Goal: Information Seeking & Learning: Learn about a topic

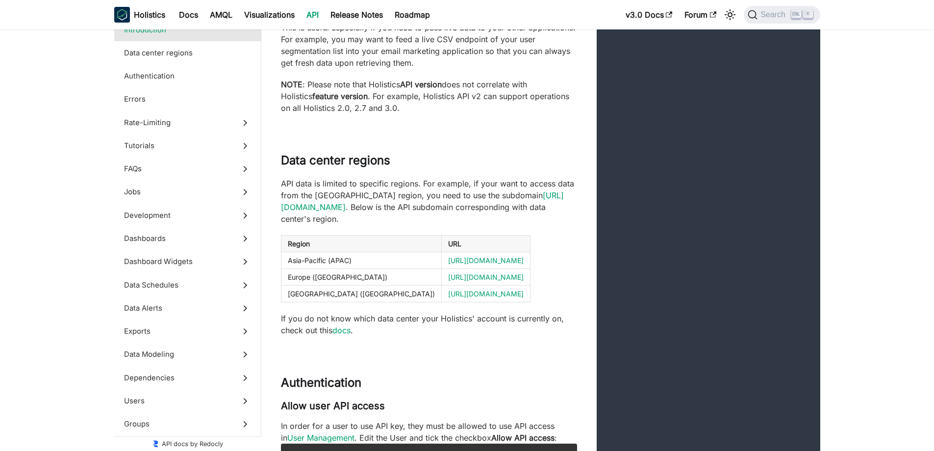
scroll to position [294, 0]
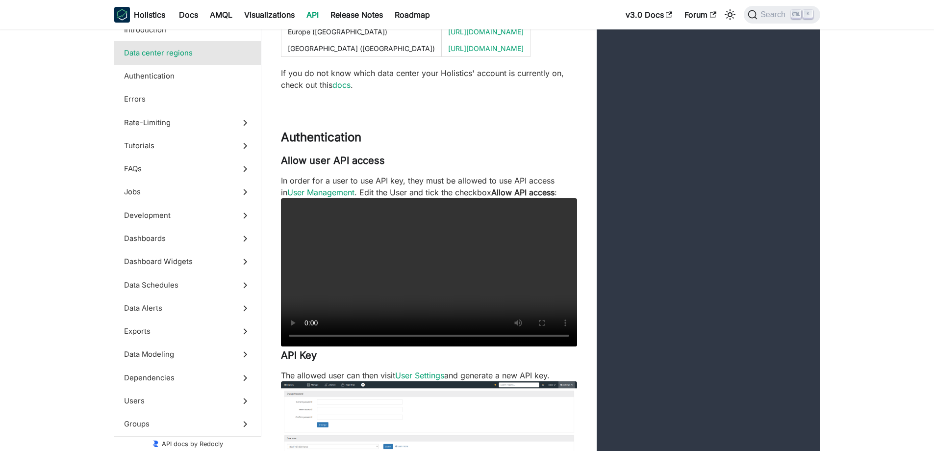
scroll to position [539, 0]
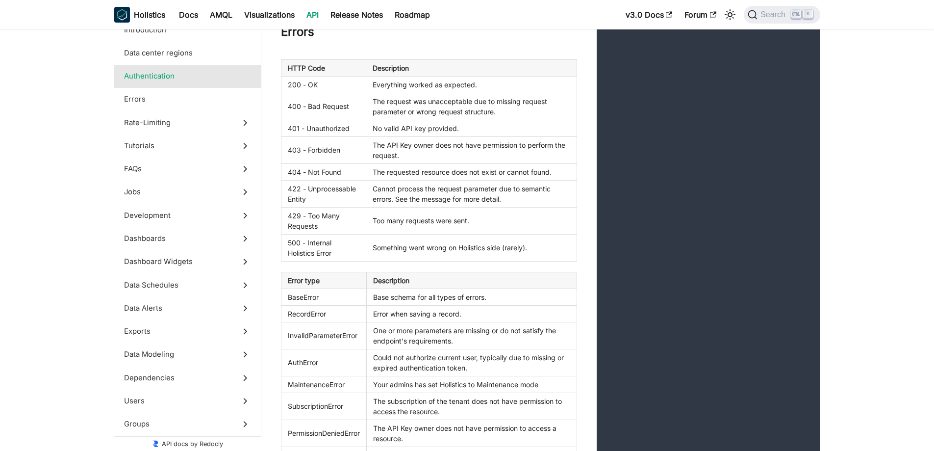
scroll to position [1177, 0]
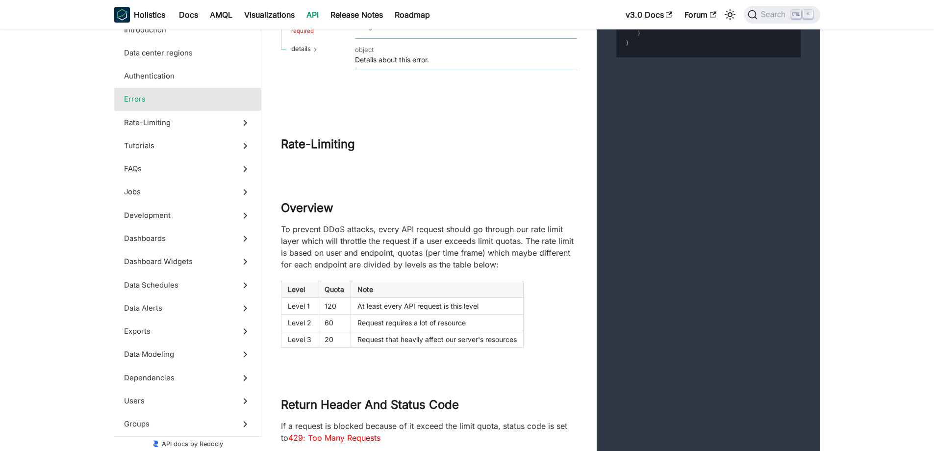
scroll to position [2059, 0]
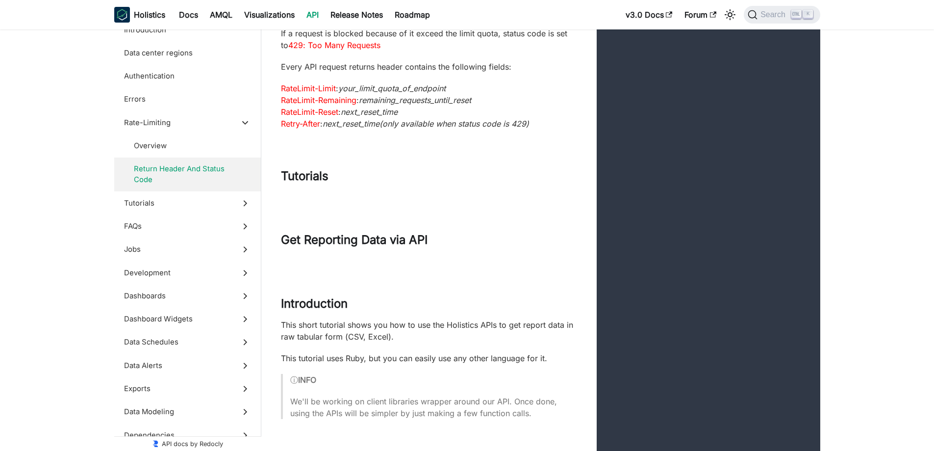
scroll to position [2402, 0]
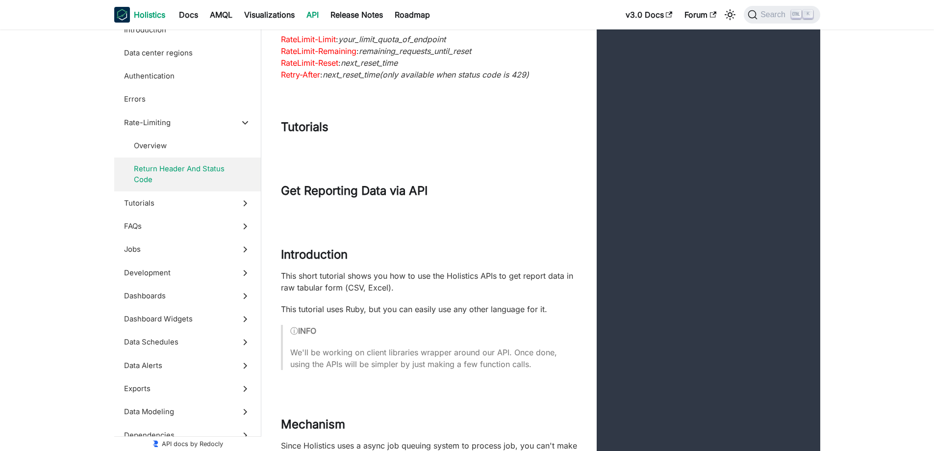
click at [145, 11] on b "Holistics" at bounding box center [149, 15] width 31 height 12
click at [136, 14] on b "Holistics" at bounding box center [149, 15] width 31 height 12
click at [234, 15] on link "AMQL" at bounding box center [221, 15] width 34 height 16
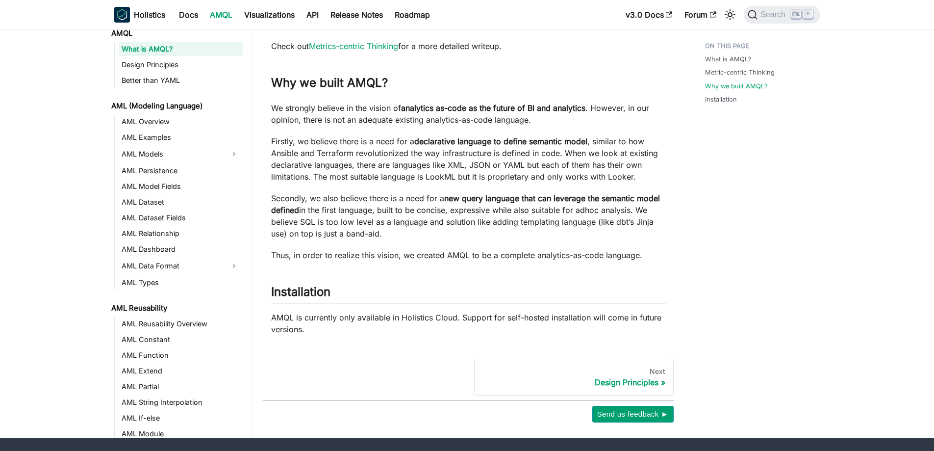
scroll to position [509, 0]
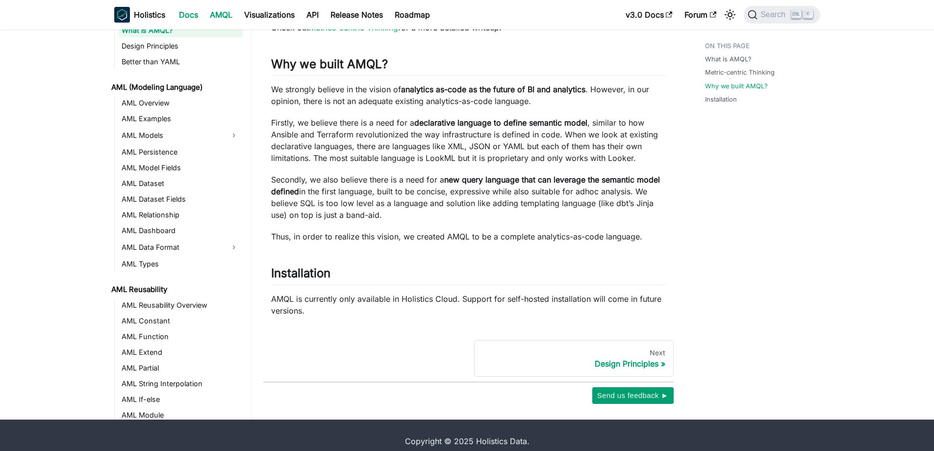
click at [200, 14] on link "Docs" at bounding box center [188, 15] width 31 height 16
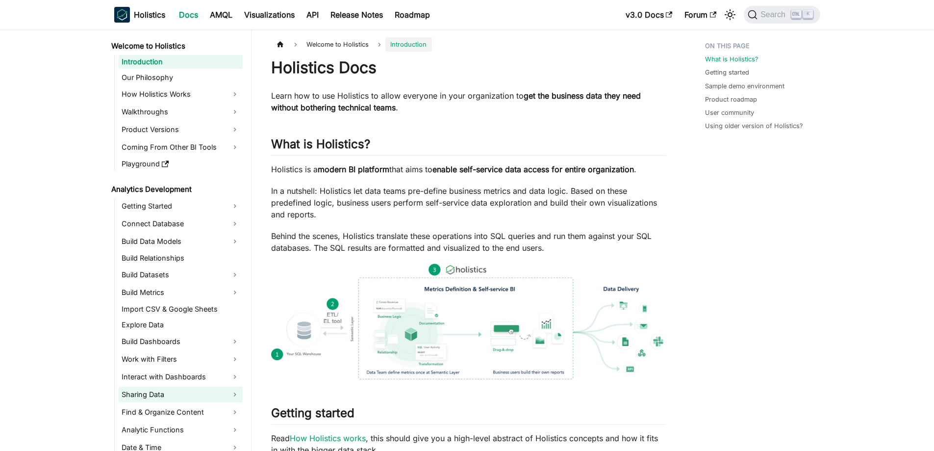
click at [202, 390] on link "Sharing Data" at bounding box center [181, 394] width 124 height 16
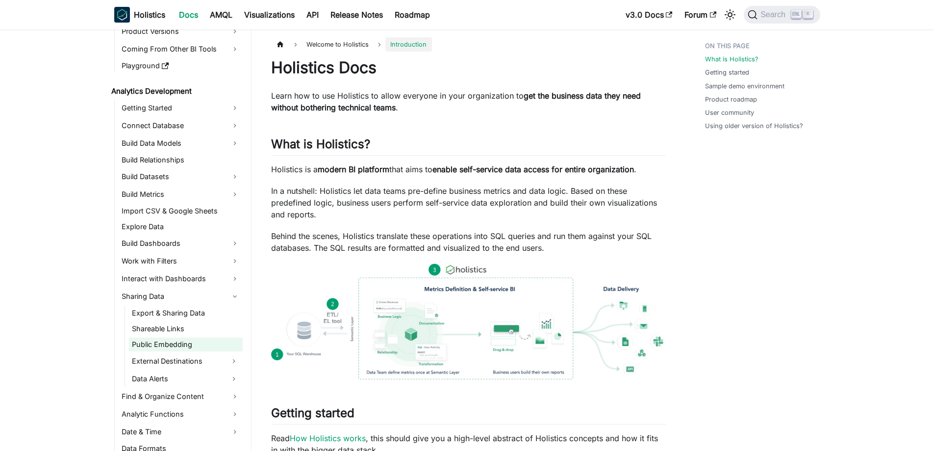
click at [186, 341] on link "Public Embedding" at bounding box center [186, 344] width 114 height 14
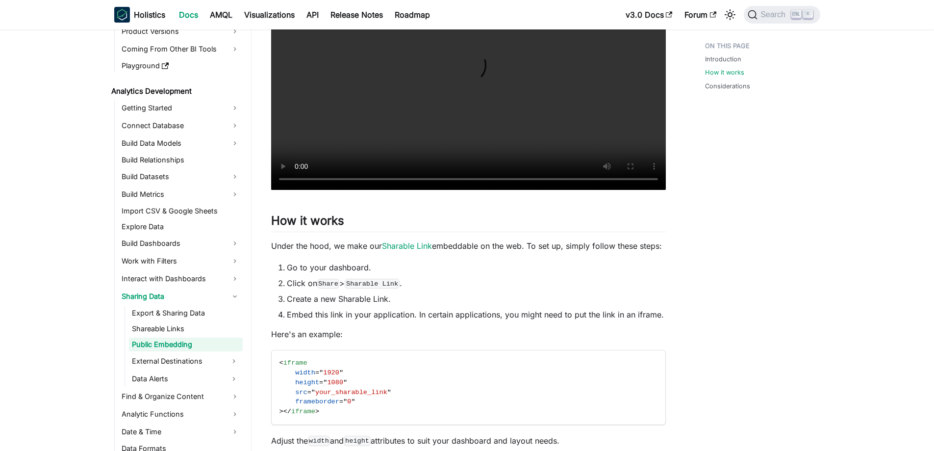
scroll to position [343, 0]
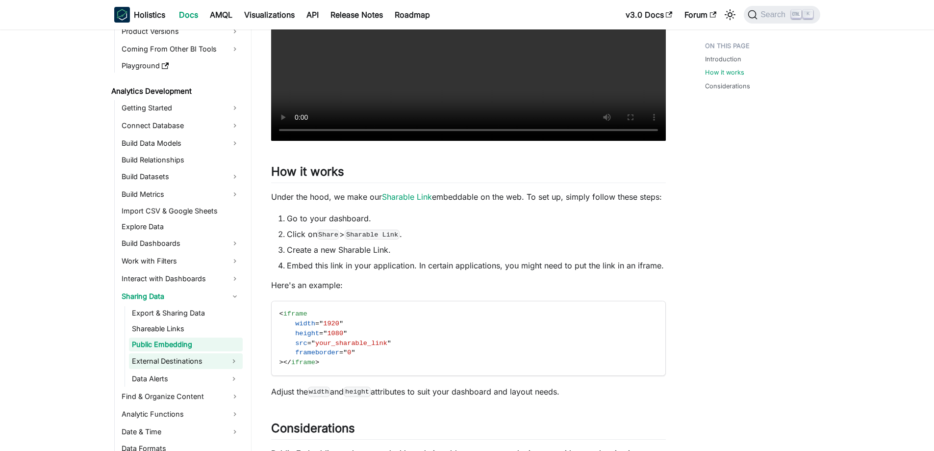
click at [202, 366] on link "External Destinations" at bounding box center [177, 361] width 96 height 16
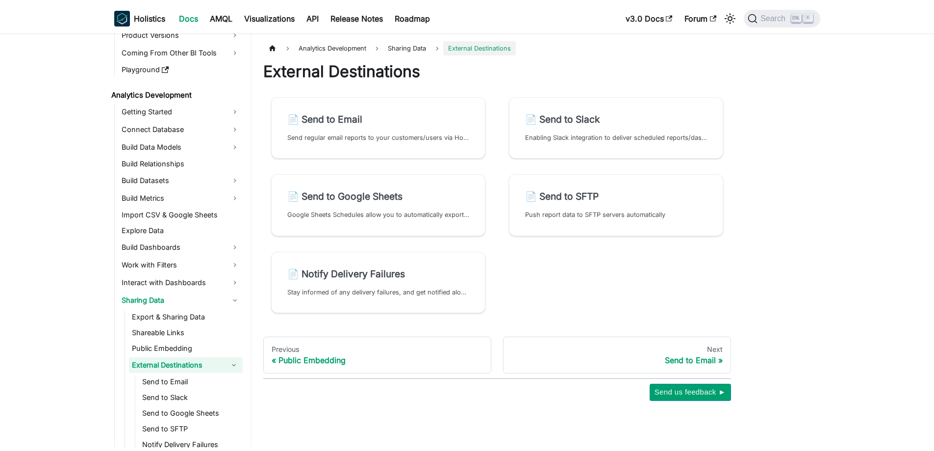
scroll to position [101, 0]
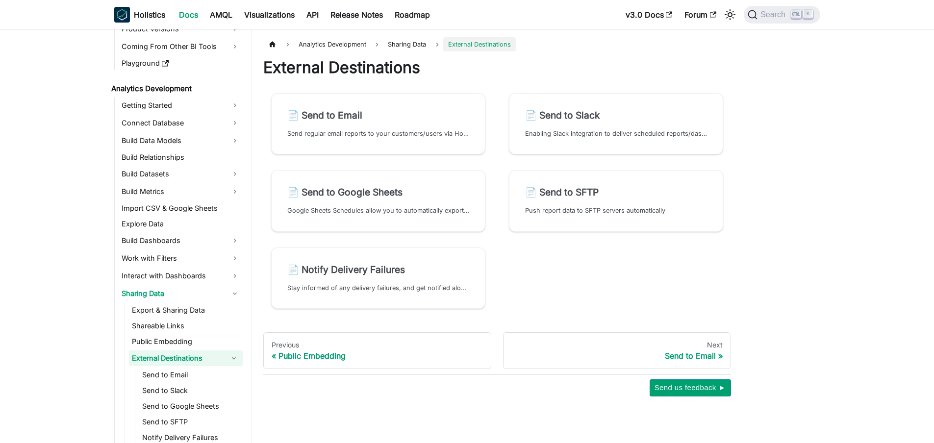
click at [186, 352] on link "External Destinations" at bounding box center [177, 359] width 96 height 16
click at [193, 372] on link "Data Alerts" at bounding box center [177, 376] width 96 height 16
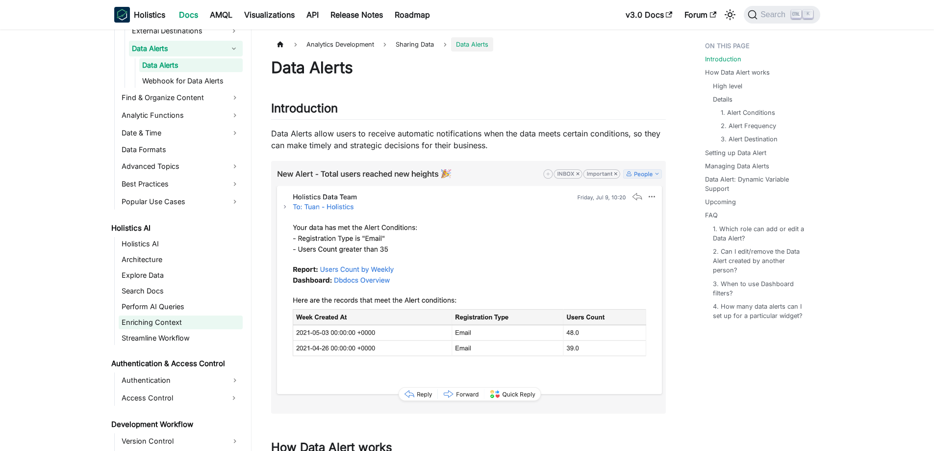
scroll to position [379, 0]
